Goal: Transaction & Acquisition: Purchase product/service

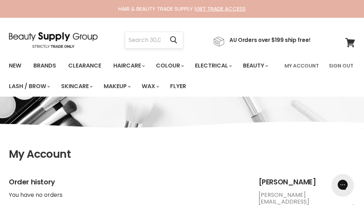
click at [144, 45] on input "Search" at bounding box center [144, 40] width 39 height 16
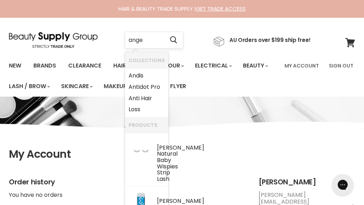
type input "angel"
